Goal: Entertainment & Leisure: Consume media (video, audio)

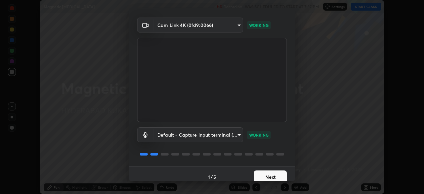
scroll to position [24, 0]
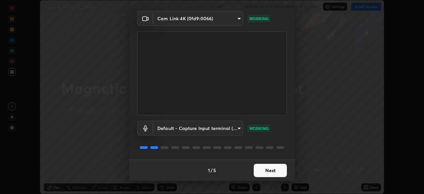
click at [272, 174] on button "Next" at bounding box center [270, 170] width 33 height 13
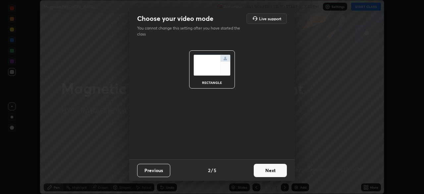
scroll to position [0, 0]
click at [273, 174] on button "Next" at bounding box center [270, 170] width 33 height 13
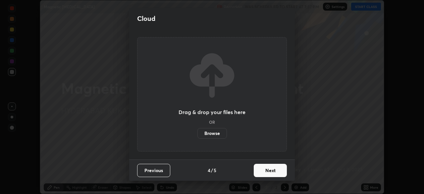
click at [275, 175] on button "Next" at bounding box center [270, 170] width 33 height 13
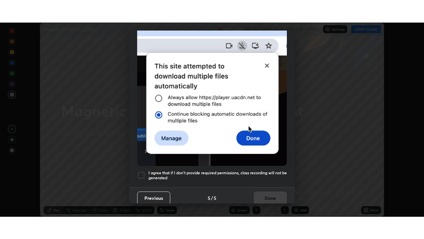
scroll to position [159, 0]
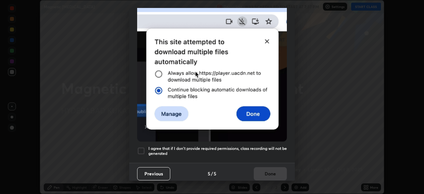
click at [275, 124] on img at bounding box center [212, 69] width 150 height 145
click at [144, 149] on div at bounding box center [141, 151] width 8 height 8
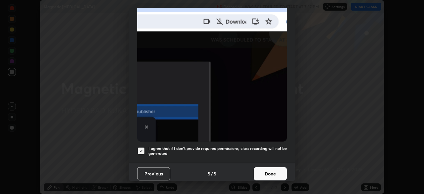
click at [264, 170] on button "Done" at bounding box center [270, 173] width 33 height 13
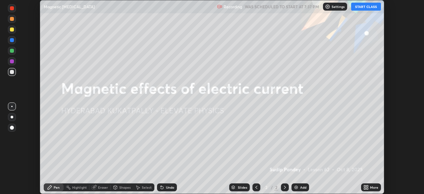
click at [370, 6] on button "START CLASS" at bounding box center [366, 7] width 30 height 8
click at [372, 187] on div "More" at bounding box center [374, 187] width 8 height 3
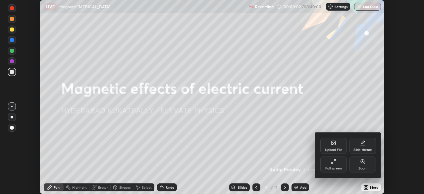
click at [337, 167] on div "Full screen" at bounding box center [334, 168] width 17 height 3
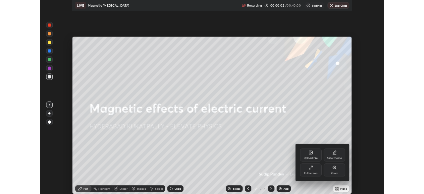
scroll to position [239, 424]
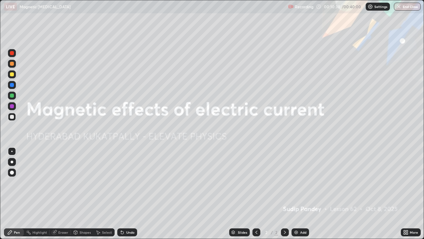
click at [296, 194] on img at bounding box center [296, 231] width 5 height 5
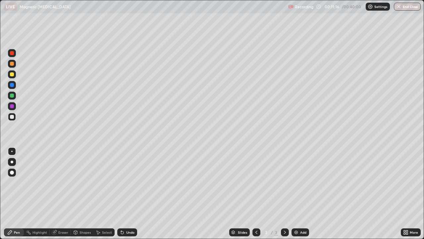
click at [13, 95] on div at bounding box center [12, 95] width 4 height 4
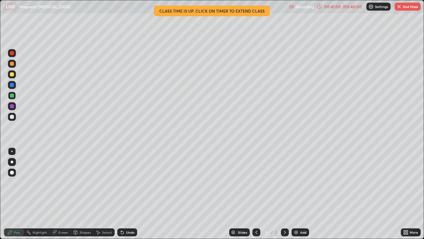
click at [405, 9] on button "End Class" at bounding box center [408, 7] width 26 height 8
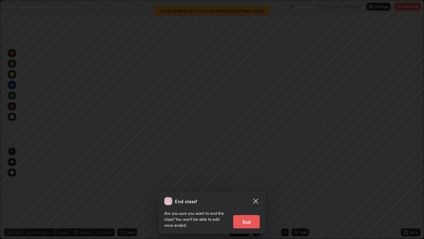
click at [247, 194] on button "End" at bounding box center [246, 221] width 27 height 13
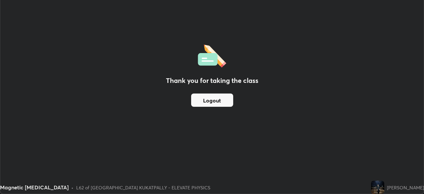
scroll to position [32958, 32727]
